Goal: Information Seeking & Learning: Learn about a topic

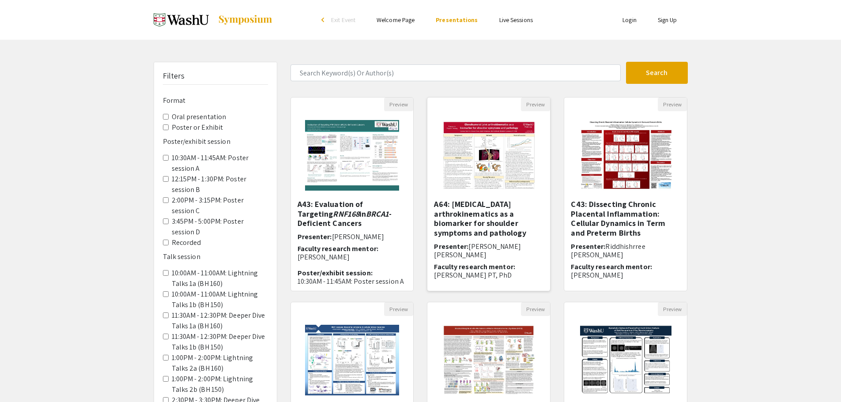
click at [509, 230] on h5 "A64: [MEDICAL_DATA] arthrokinematics as a biomarker for shoulder symptoms and p…" at bounding box center [489, 219] width 110 height 38
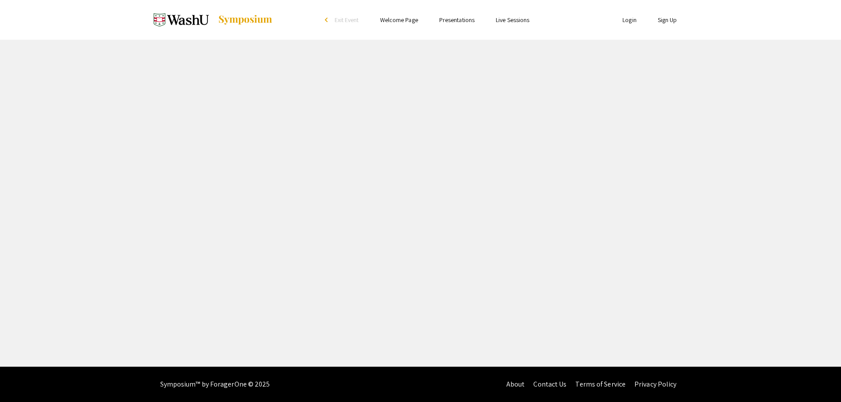
select select "custom"
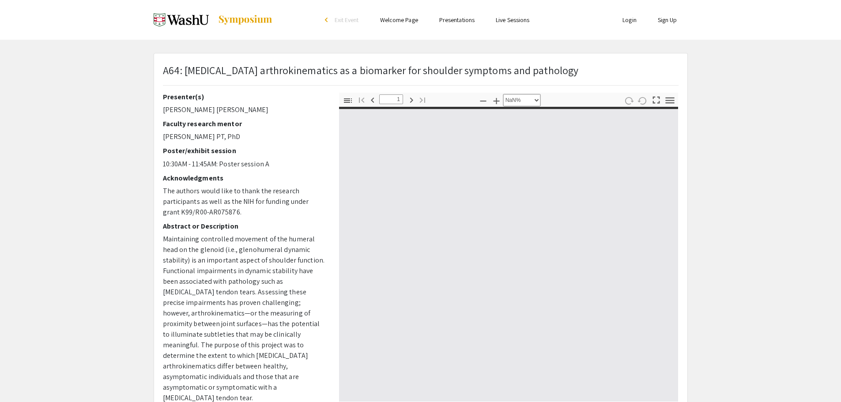
type input "0"
select select "custom"
type input "1"
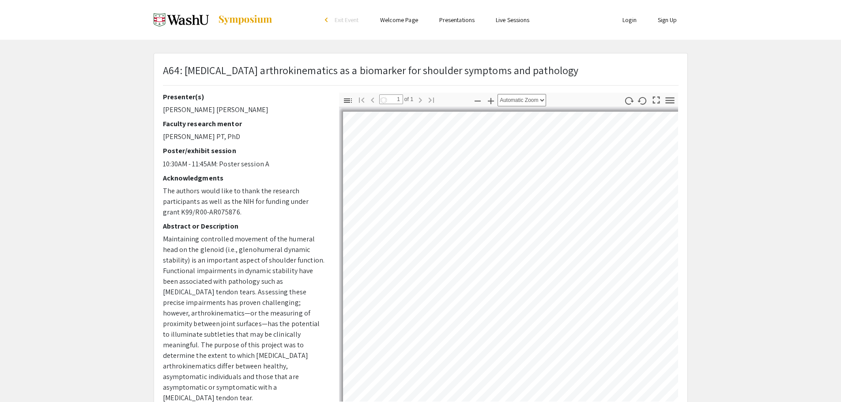
select select "auto"
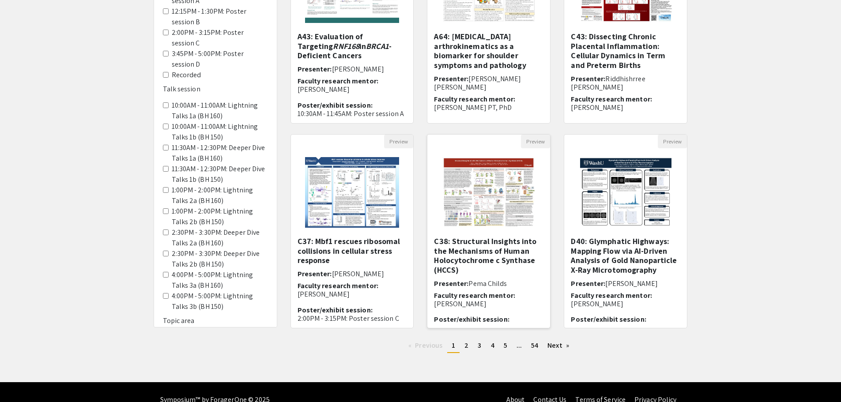
scroll to position [183, 0]
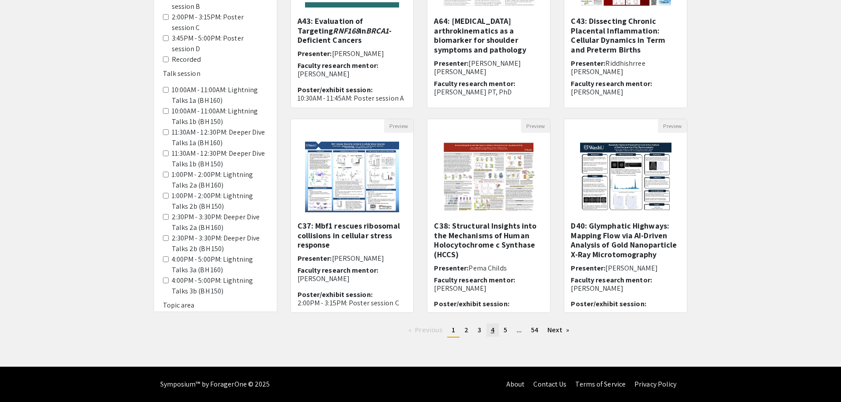
click at [494, 331] on link "page 4" at bounding box center [493, 330] width 12 height 13
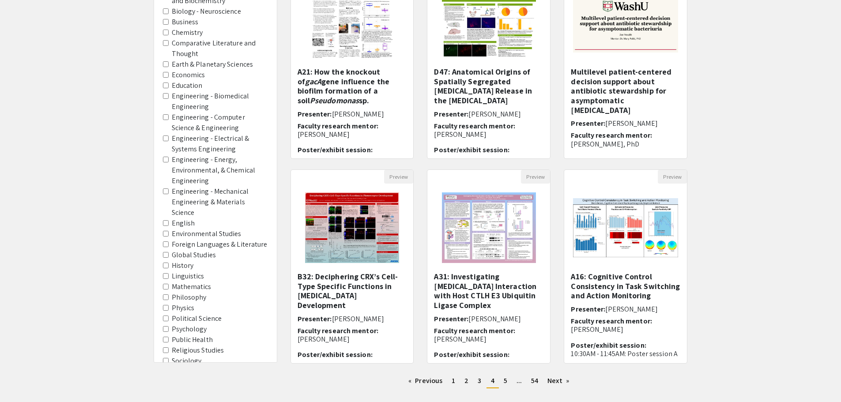
scroll to position [604, 0]
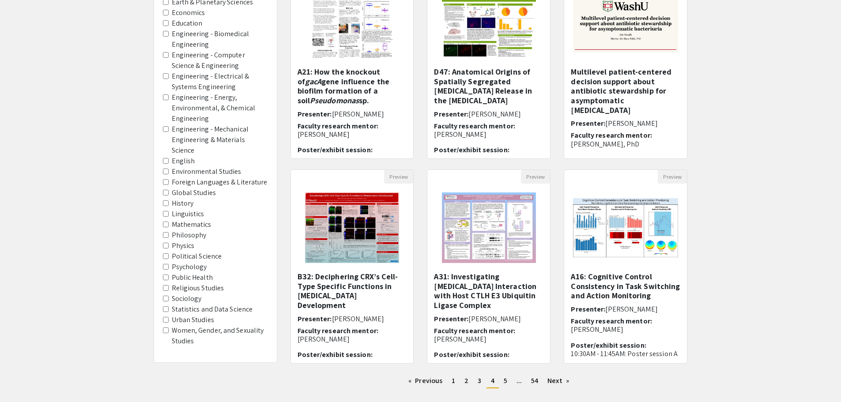
click at [167, 257] on Science "Political Science" at bounding box center [166, 257] width 6 height 6
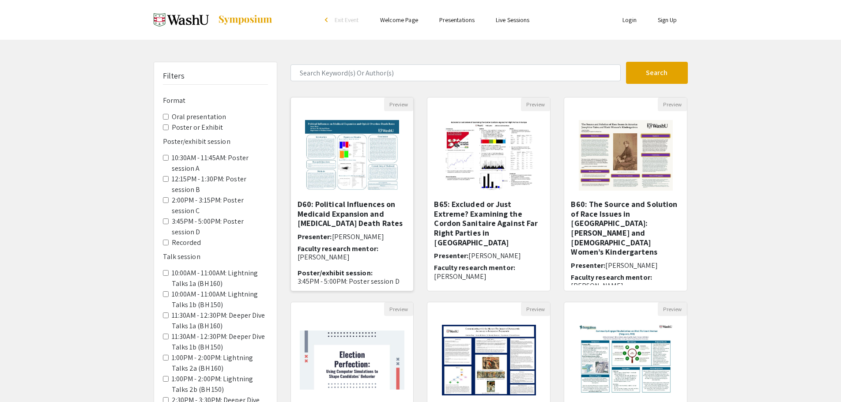
drag, startPoint x: 354, startPoint y: 163, endPoint x: 353, endPoint y: 167, distance: 4.5
click at [355, 163] on img "Open Presentation <p>D60: Political Influences on Medicaid Expansion and Opioid…" at bounding box center [352, 155] width 112 height 88
select select "custom"
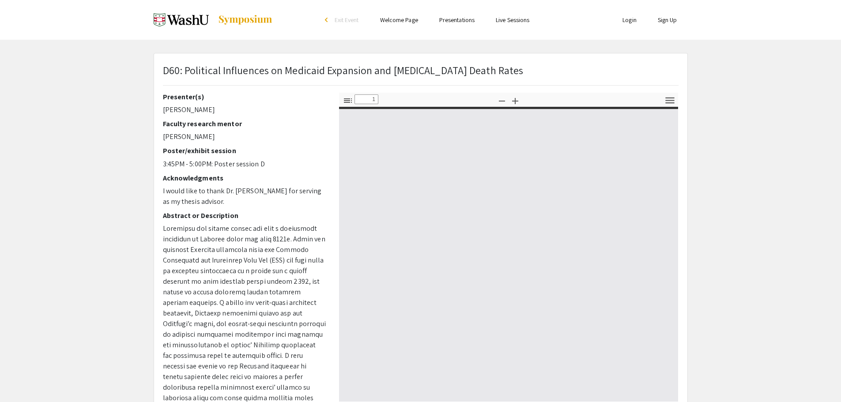
type input "0"
select select "custom"
type input "1"
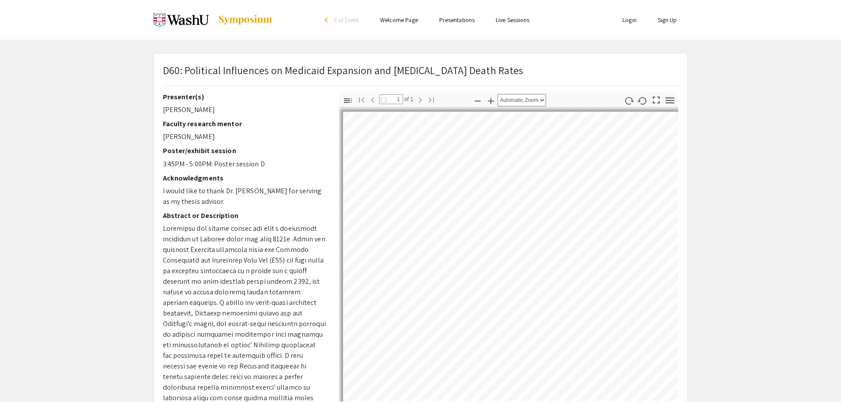
select select "auto"
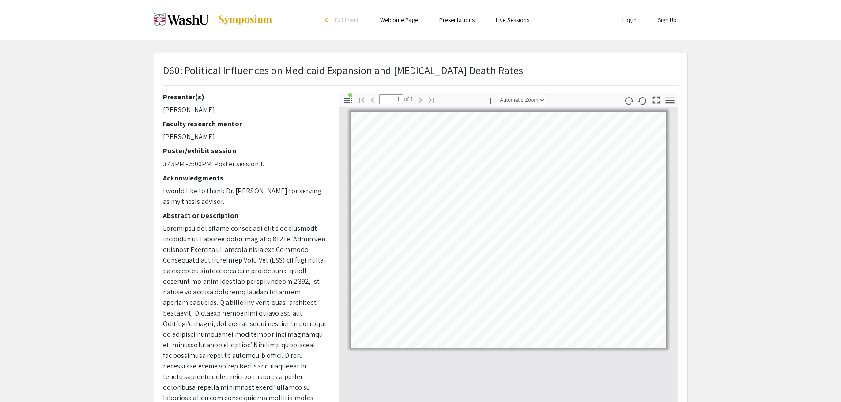
click at [205, 21] on img at bounding box center [181, 20] width 55 height 22
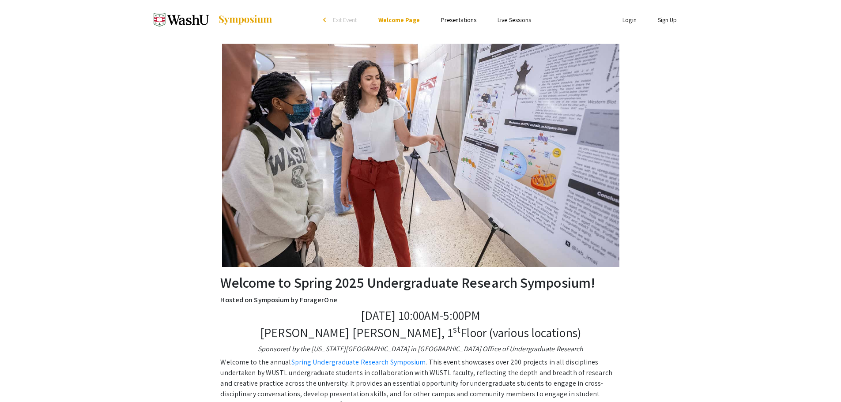
click at [327, 21] on div "arrow_back_ios" at bounding box center [325, 19] width 5 height 5
click at [467, 22] on link "Presentations" at bounding box center [458, 20] width 35 height 8
